Goal: Task Accomplishment & Management: Use online tool/utility

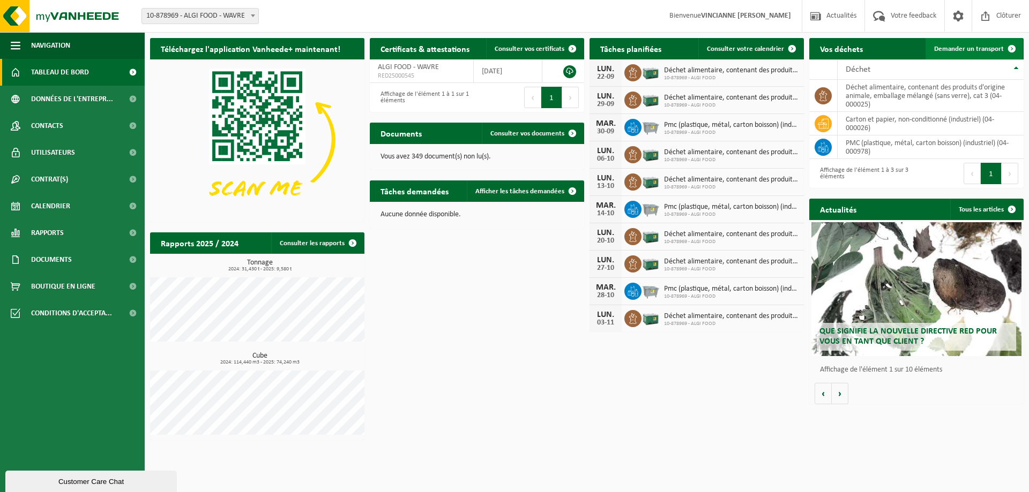
click at [988, 50] on span "Demander un transport" at bounding box center [969, 49] width 70 height 7
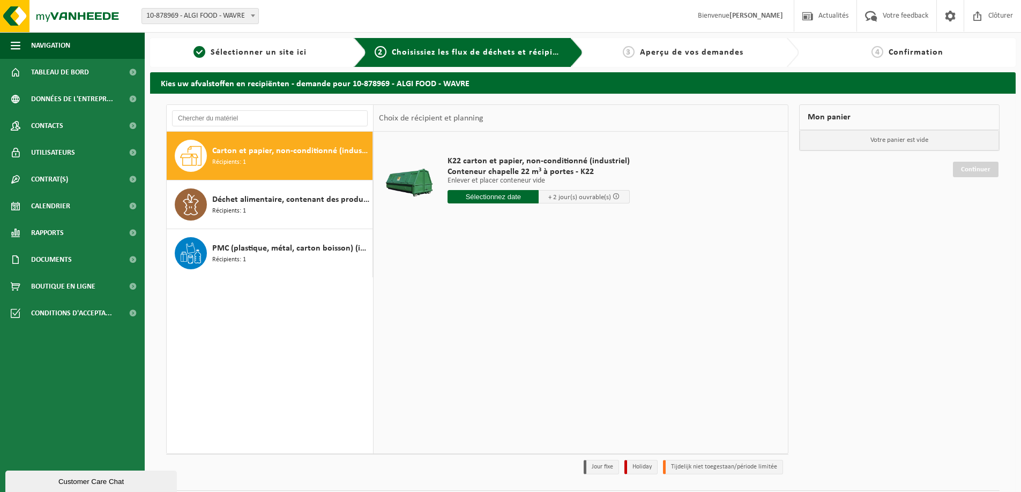
click at [502, 194] on input "text" at bounding box center [492, 196] width 91 height 13
click at [494, 307] on div "24" at bounding box center [495, 309] width 19 height 17
type input "à partir de 2025-09-24"
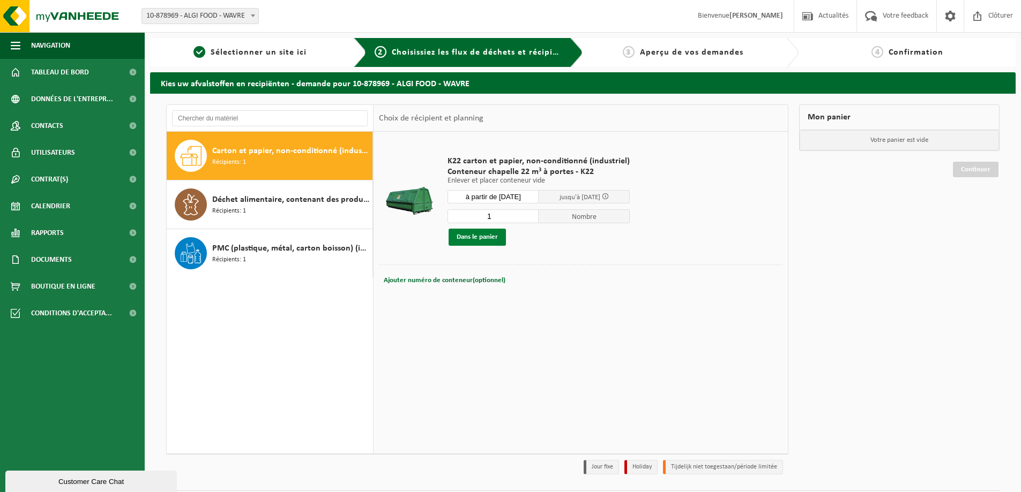
click at [471, 236] on button "Dans le panier" at bounding box center [476, 237] width 57 height 17
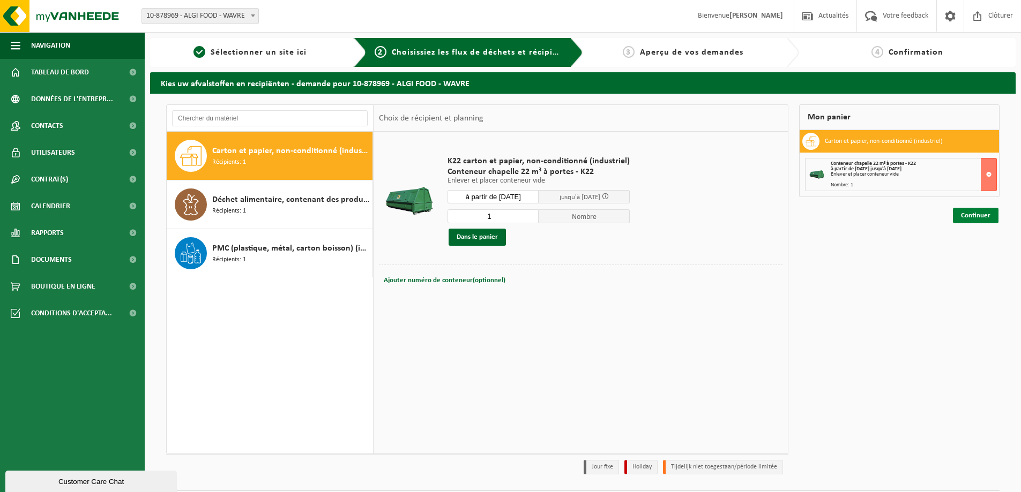
click at [973, 214] on link "Continuer" at bounding box center [975, 216] width 46 height 16
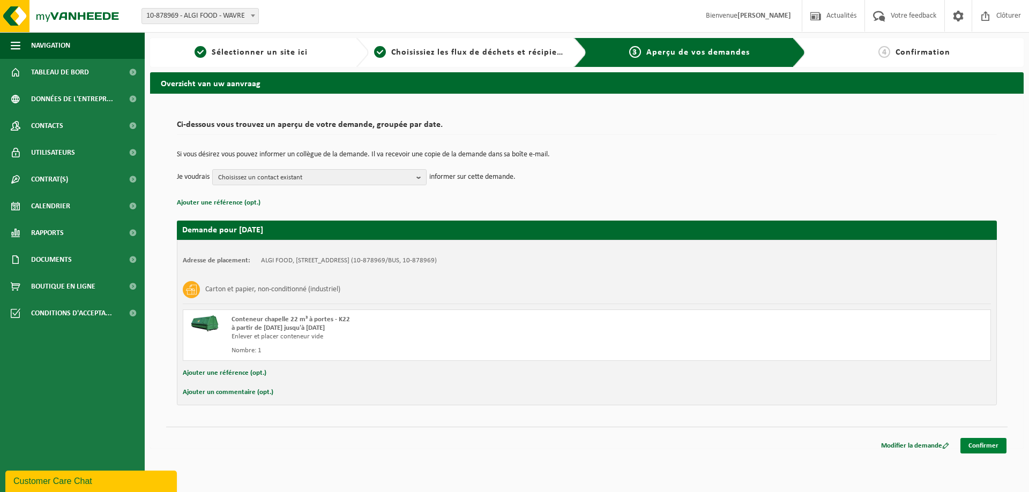
click at [981, 442] on link "Confirmer" at bounding box center [983, 446] width 46 height 16
